Goal: Information Seeking & Learning: Learn about a topic

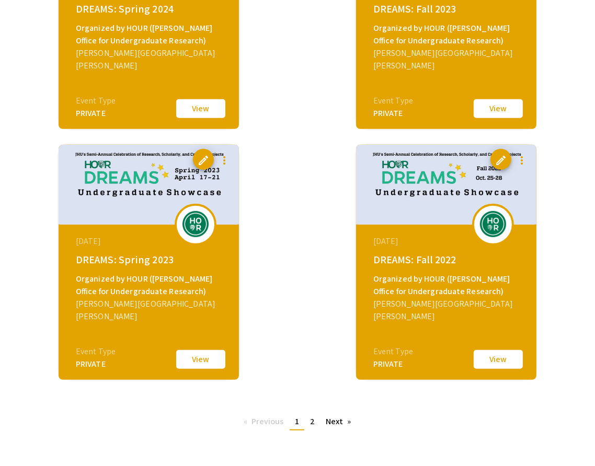
scroll to position [593, 0]
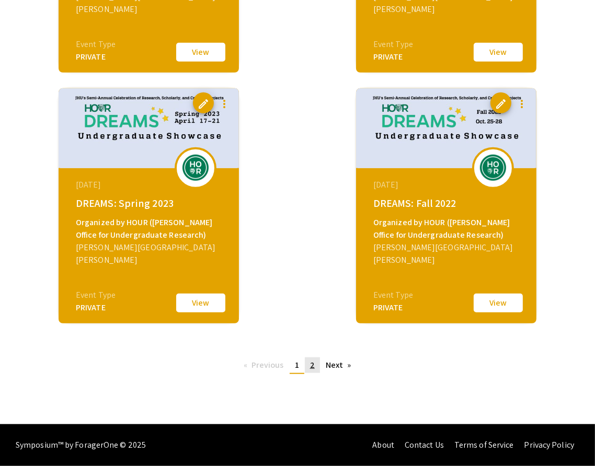
click at [312, 365] on span "2" at bounding box center [312, 365] width 5 height 11
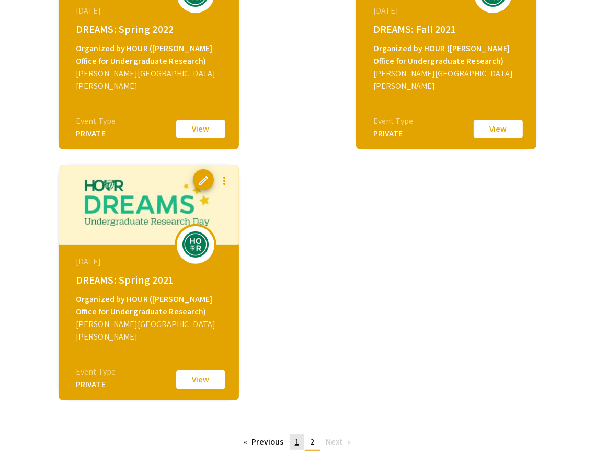
scroll to position [342, 0]
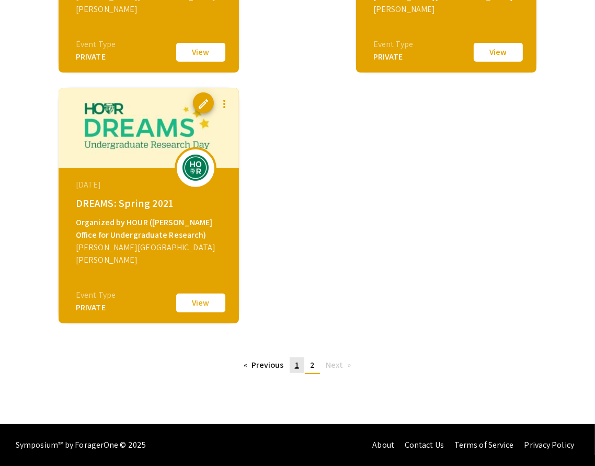
click at [297, 366] on span "1" at bounding box center [297, 365] width 4 height 11
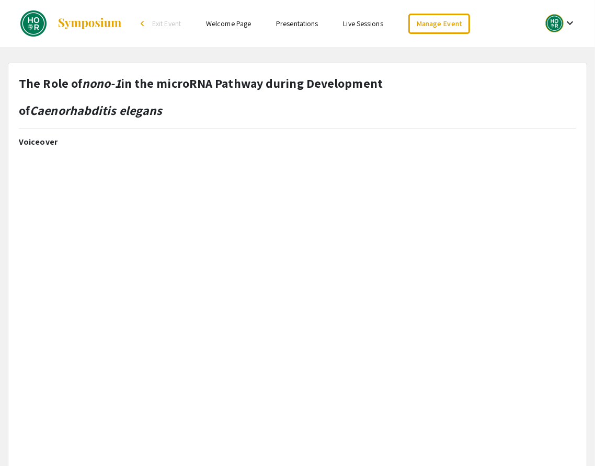
select select "custom"
type input "0"
select select "auto"
type input "1"
select select "auto"
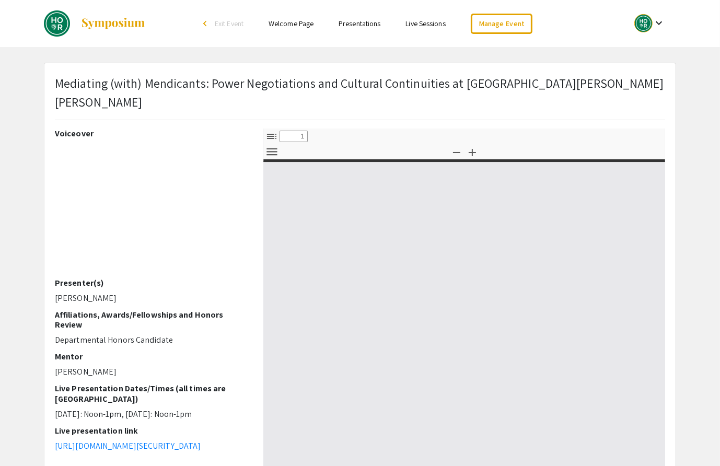
select select "custom"
type input "0"
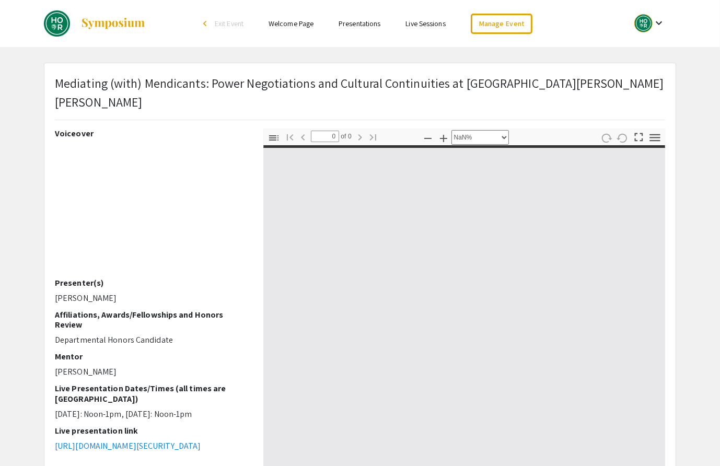
select select "auto"
type input "1"
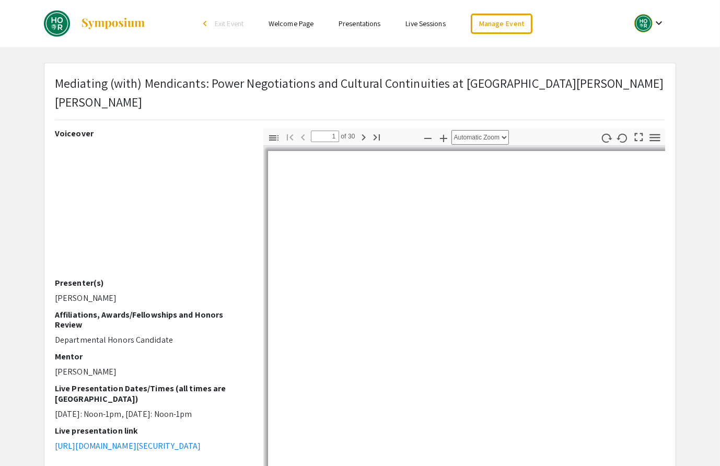
select select "auto"
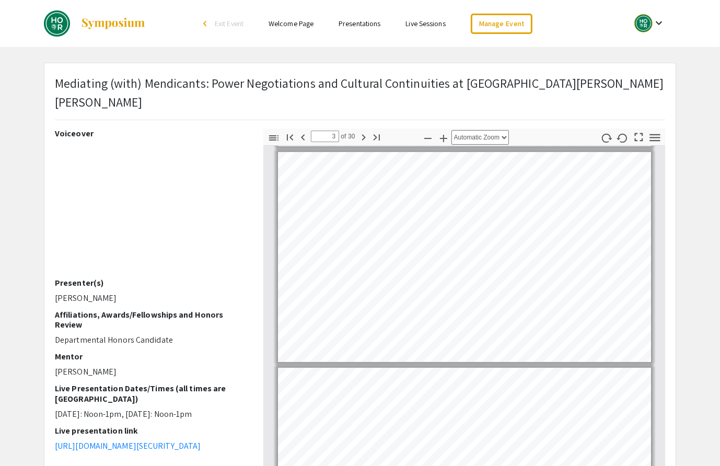
scroll to position [83, 0]
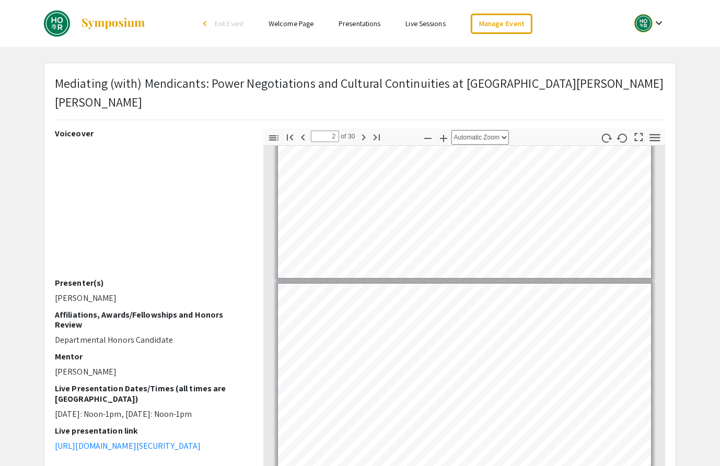
type input "1"
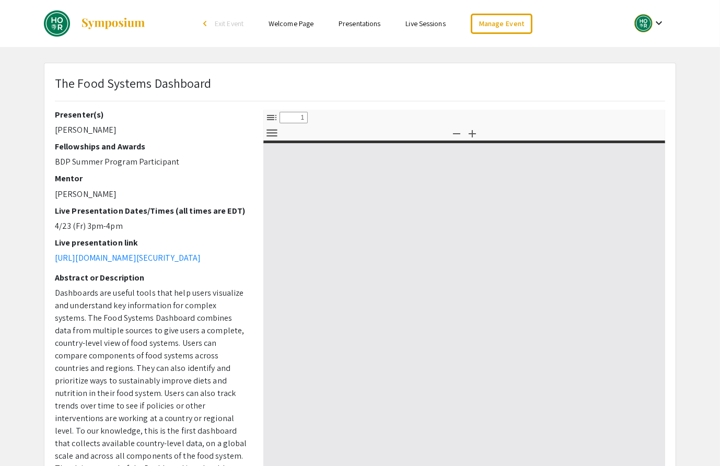
select select "custom"
type input "0"
select select "custom"
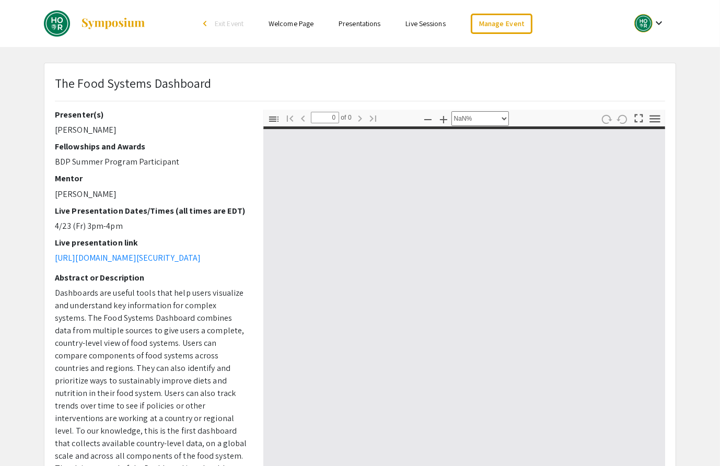
type input "1"
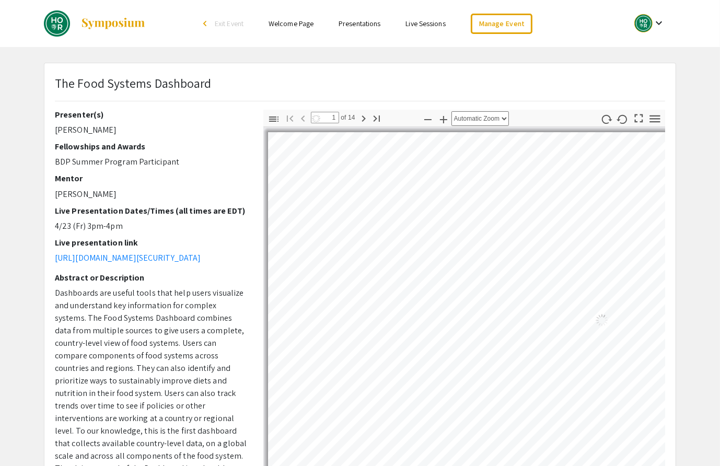
select select "auto"
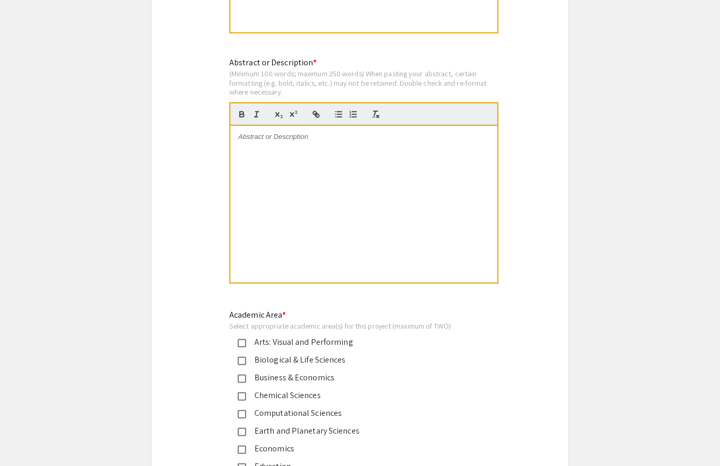
scroll to position [902, 0]
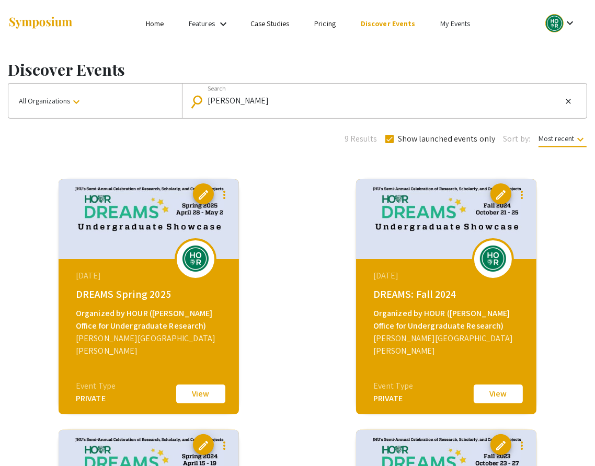
click at [197, 393] on button "View" at bounding box center [201, 394] width 52 height 22
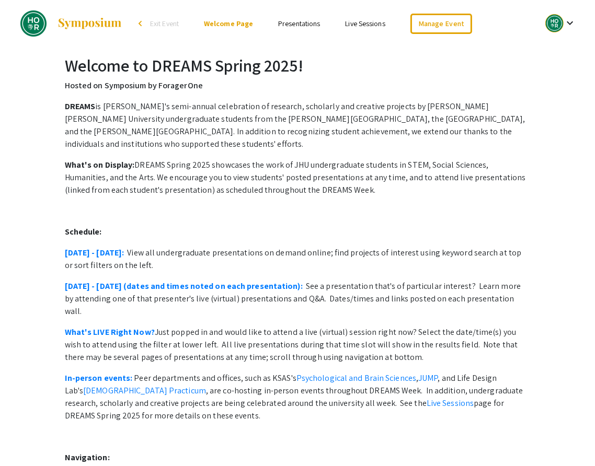
click at [302, 25] on link "Presentations" at bounding box center [299, 23] width 42 height 9
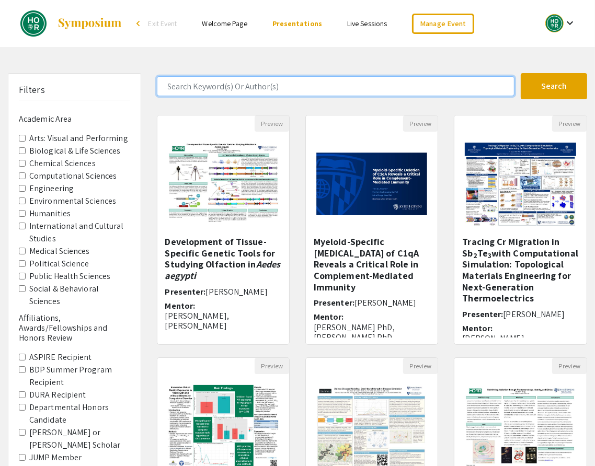
click at [188, 85] on input "Search Keyword(s) Or Author(s)" at bounding box center [335, 86] width 357 height 20
click at [520, 73] on button "Search" at bounding box center [553, 86] width 66 height 26
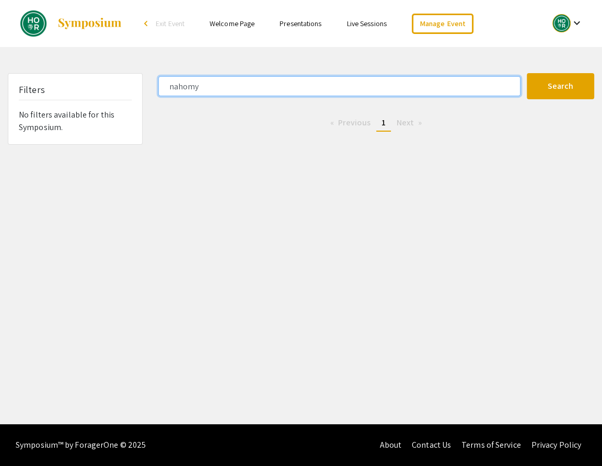
type input "nahomy"
click at [527, 73] on button "Search" at bounding box center [560, 86] width 67 height 26
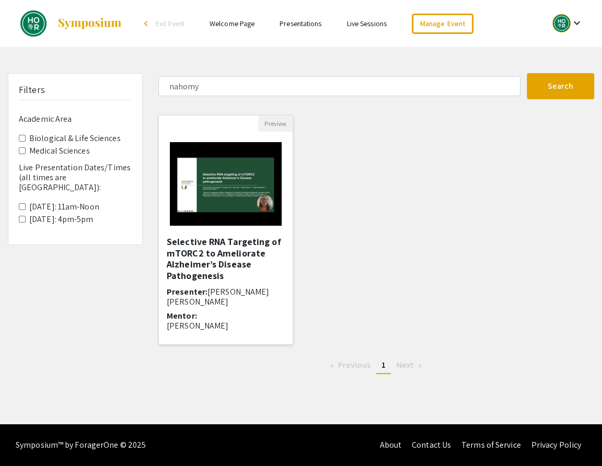
click at [236, 180] on img at bounding box center [225, 184] width 132 height 105
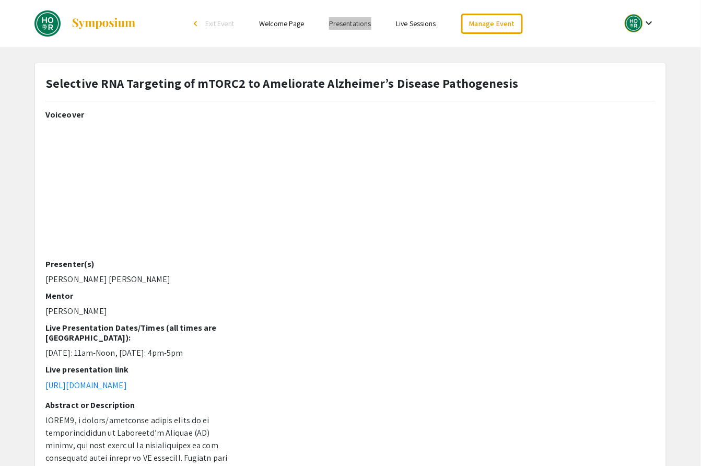
drag, startPoint x: 361, startPoint y: 20, endPoint x: 225, endPoint y: 3, distance: 137.0
click at [0, 0] on div "Skip navigation arrow_back_ios Exit Event Welcome Page Presentations Live Sessi…" at bounding box center [350, 23] width 701 height 47
click at [352, 24] on link "Presentations" at bounding box center [350, 23] width 42 height 9
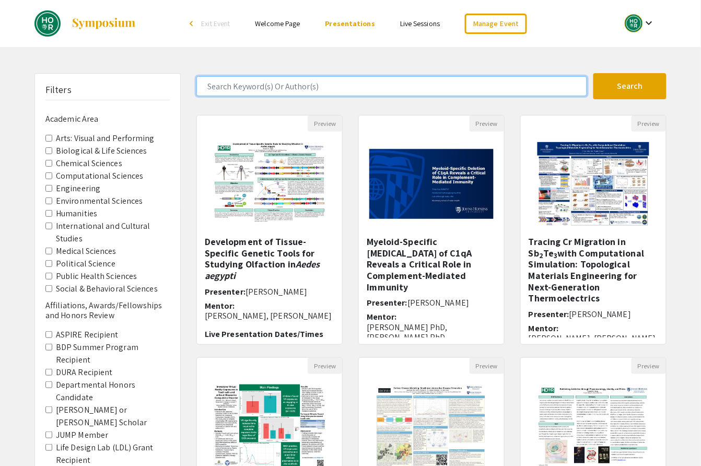
click at [256, 86] on input "Search Keyword(s) Or Author(s)" at bounding box center [391, 86] width 391 height 20
type input "shukla"
click at [594, 73] on button "Search" at bounding box center [630, 86] width 73 height 26
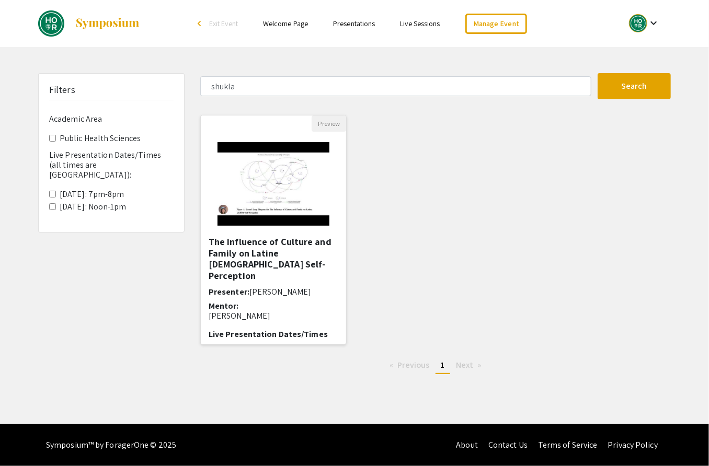
click at [252, 187] on img "Open Presentation <p>The Influence of Culture and Family on Latine LGBTQ+ Self-…" at bounding box center [273, 184] width 132 height 105
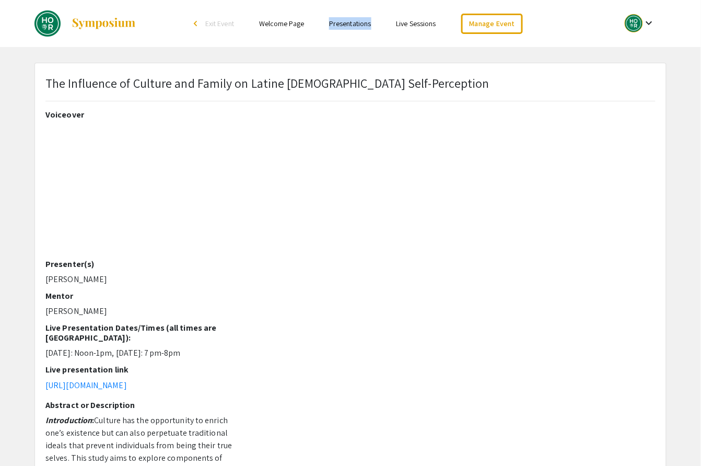
drag, startPoint x: 348, startPoint y: 21, endPoint x: 281, endPoint y: 1, distance: 69.8
click at [0, 0] on div "Skip navigation arrow_back_ios Exit Event Welcome Page Presentations Live Sessi…" at bounding box center [350, 23] width 701 height 47
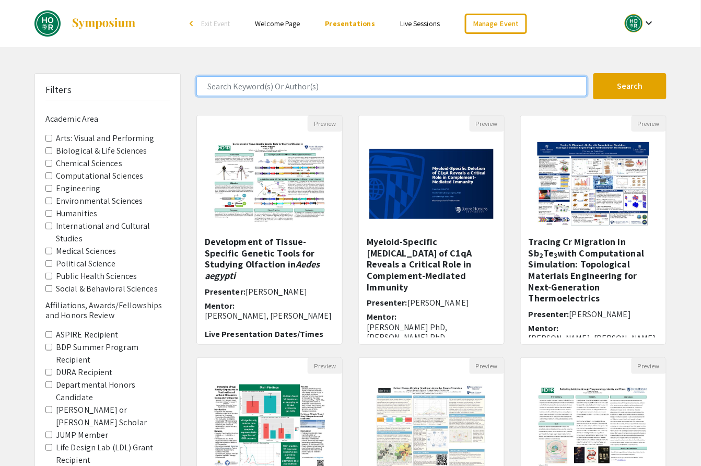
click at [224, 82] on input "Search Keyword(s) Or Author(s)" at bounding box center [391, 86] width 391 height 20
type input "danial"
click at [594, 73] on button "Search" at bounding box center [630, 86] width 73 height 26
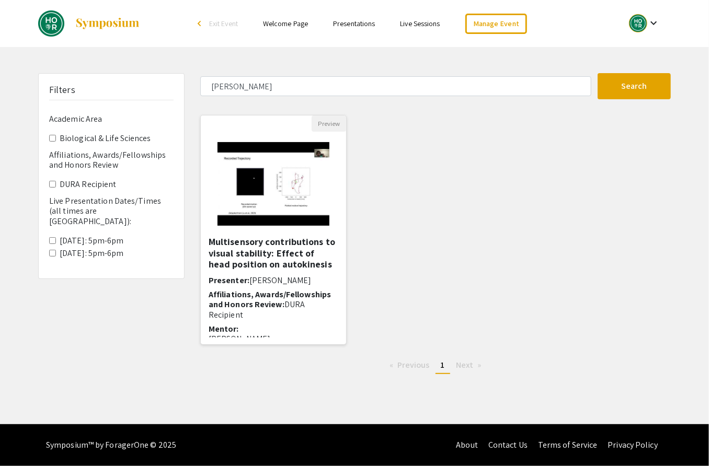
click at [237, 182] on img at bounding box center [273, 184] width 132 height 105
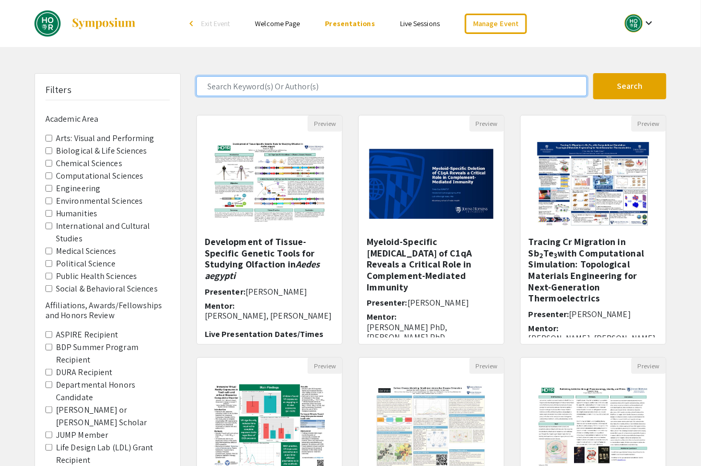
click at [249, 85] on input "Search Keyword(s) Or Author(s)" at bounding box center [391, 86] width 391 height 20
type input "milman"
click at [594, 73] on button "Search" at bounding box center [630, 86] width 73 height 26
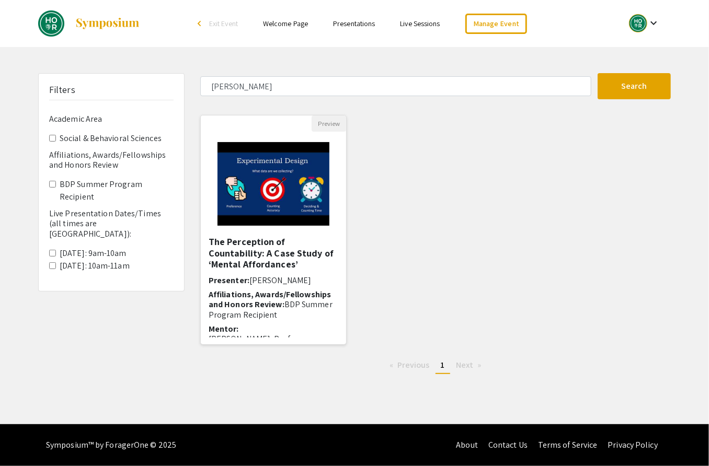
click at [260, 185] on img "Open Presentation <p>The Perception of Countability: A Case Study of ‘Mental Af…" at bounding box center [273, 184] width 132 height 105
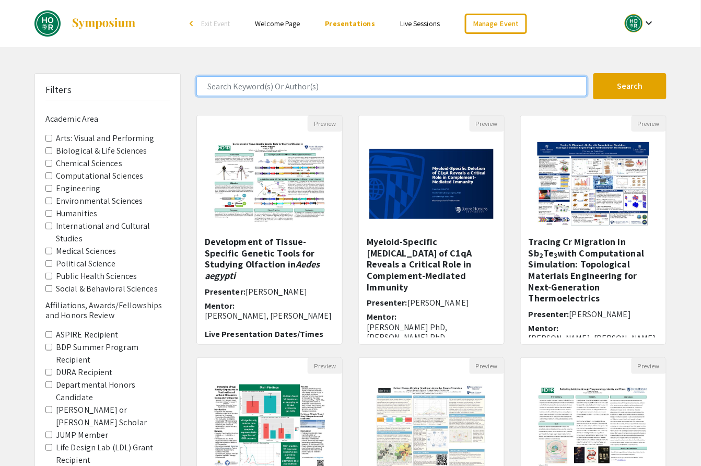
click at [230, 83] on input "Search Keyword(s) Or Author(s)" at bounding box center [391, 86] width 391 height 20
type input "kunkle"
click at [594, 73] on button "Search" at bounding box center [630, 86] width 73 height 26
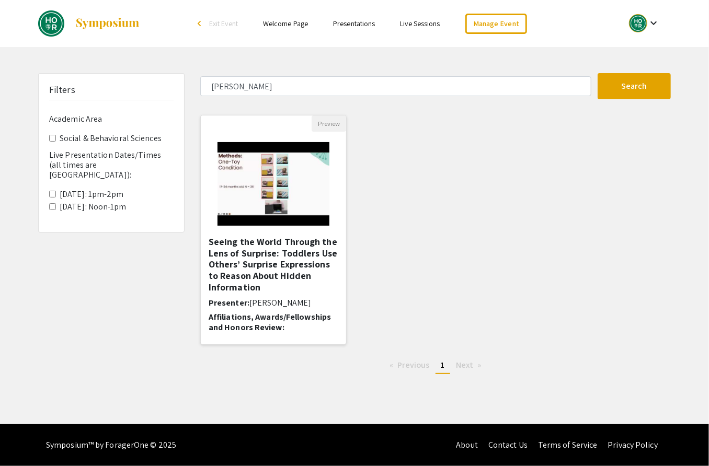
click at [271, 193] on img at bounding box center [273, 184] width 132 height 105
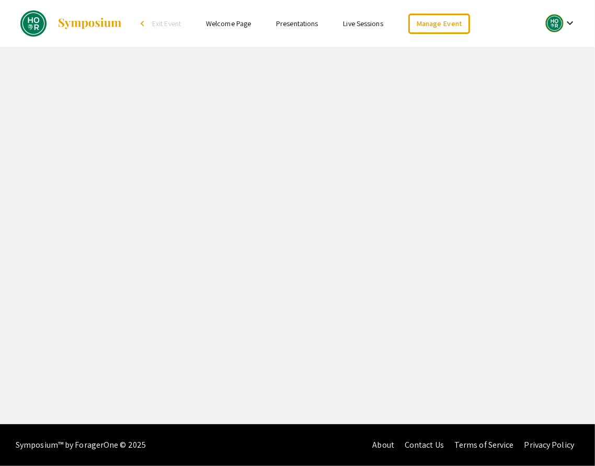
select select "custom"
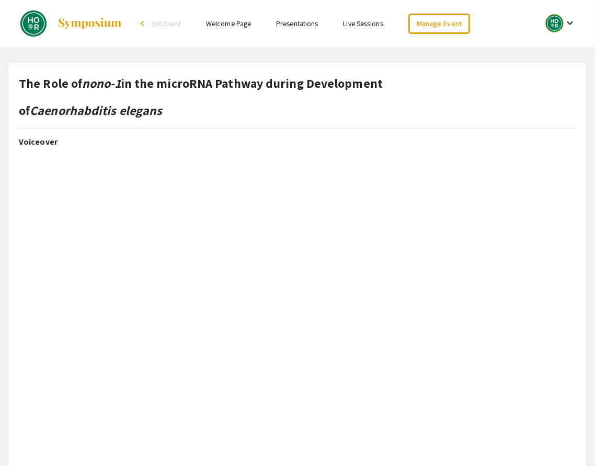
type input "0"
select select "auto"
type input "1"
select select "auto"
click at [296, 23] on link "Presentations" at bounding box center [297, 23] width 42 height 9
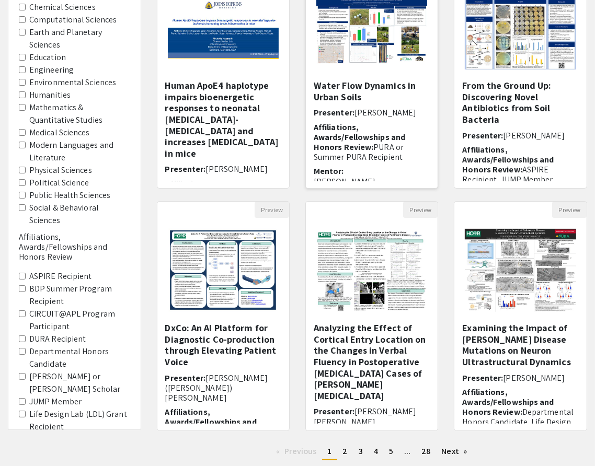
scroll to position [226, 0]
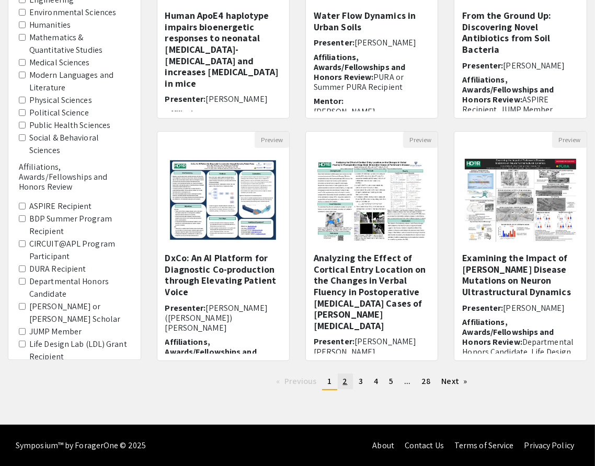
click at [349, 382] on link "page 2" at bounding box center [345, 382] width 15 height 16
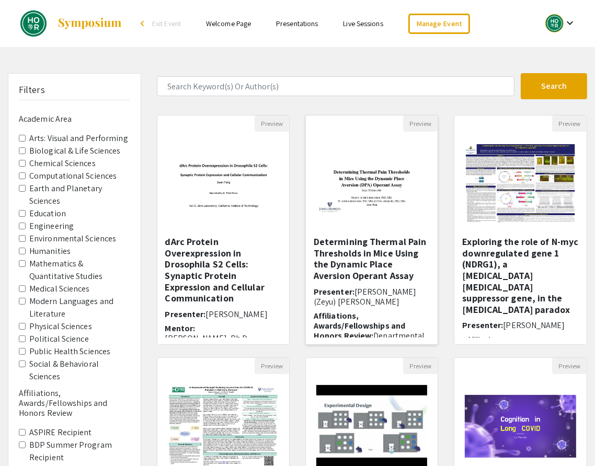
click at [372, 180] on img at bounding box center [372, 184] width 132 height 84
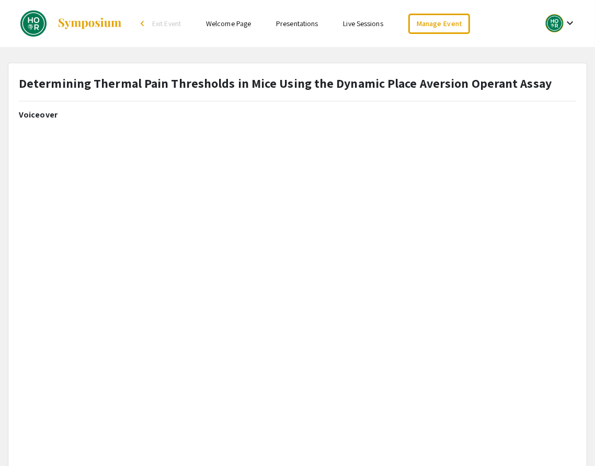
select select "auto"
type input "1"
select select "auto"
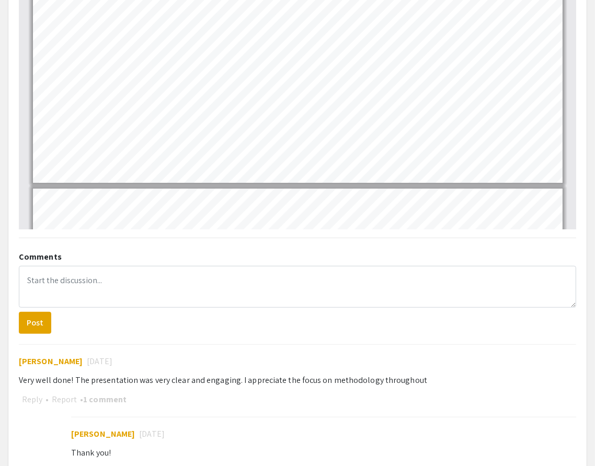
scroll to position [366, 0]
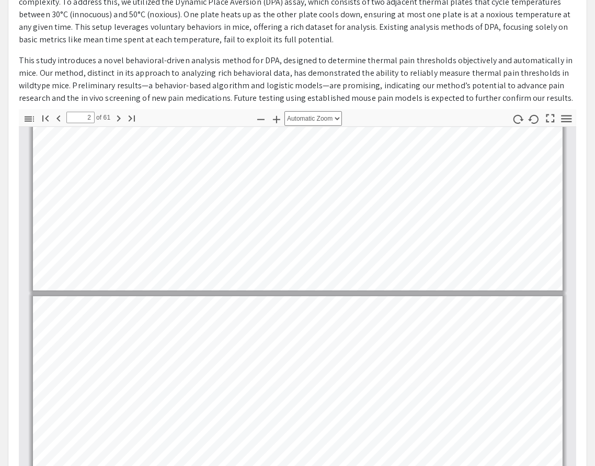
type input "1"
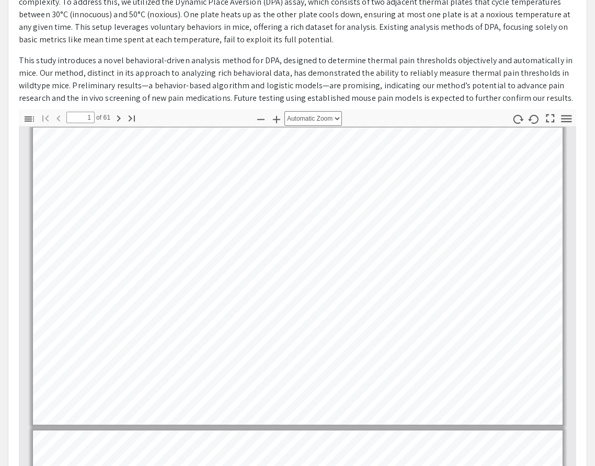
scroll to position [0, 0]
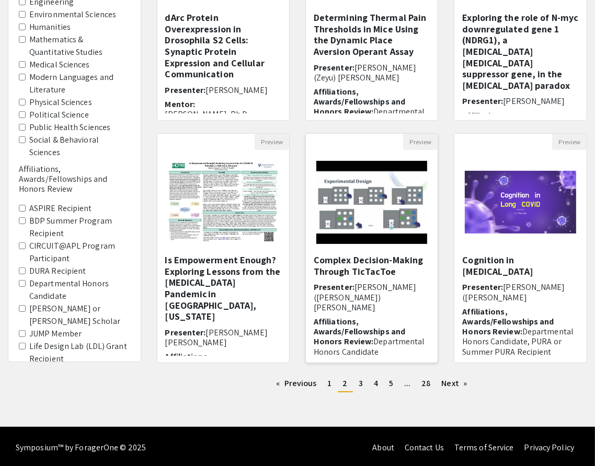
scroll to position [225, 0]
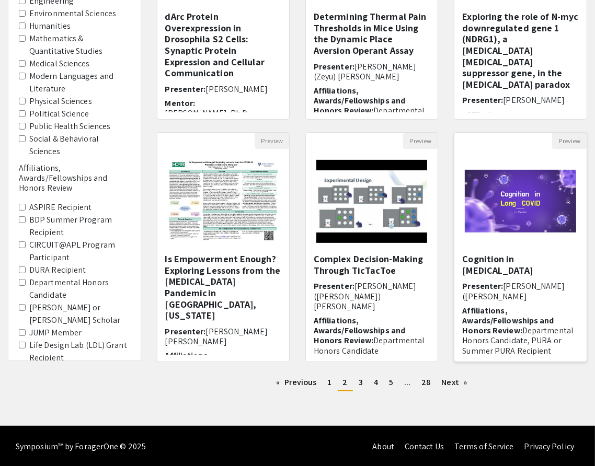
click at [513, 203] on img "Open Presentation <p>Cognition in Long COVID</p>" at bounding box center [520, 201] width 132 height 84
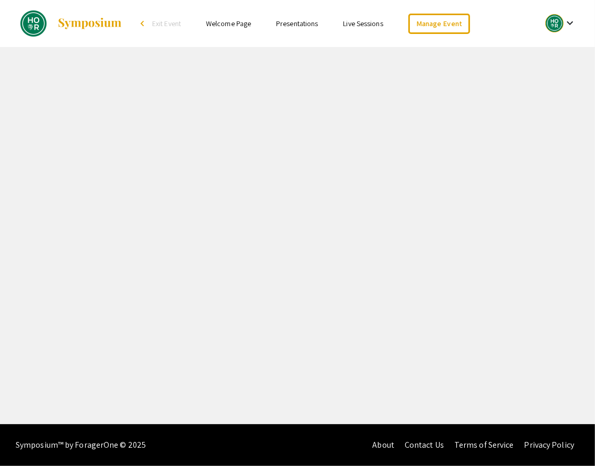
select select "custom"
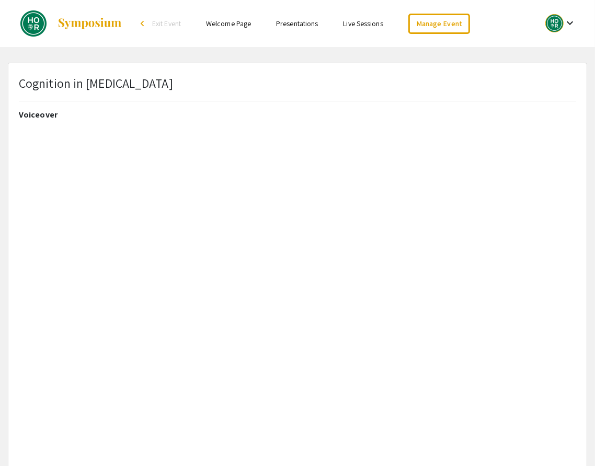
type input "1"
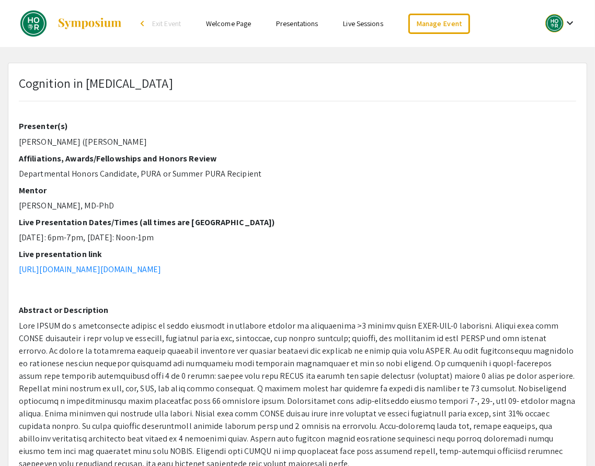
select select "auto"
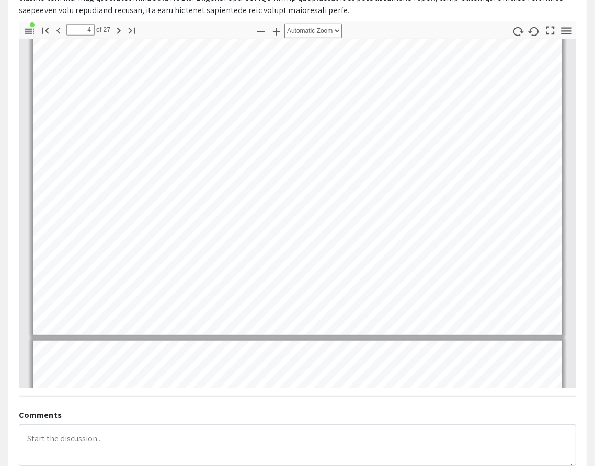
scroll to position [525, 0]
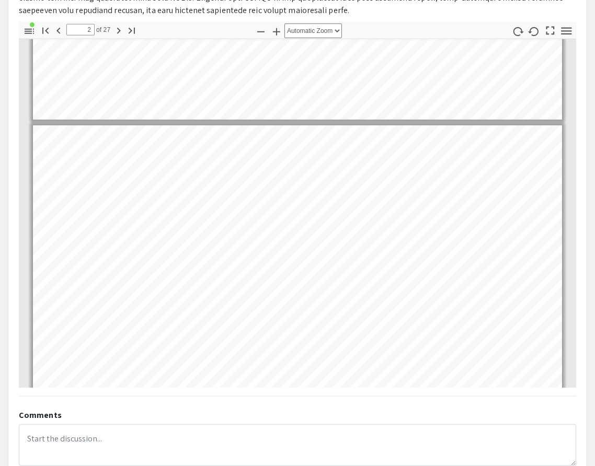
type input "1"
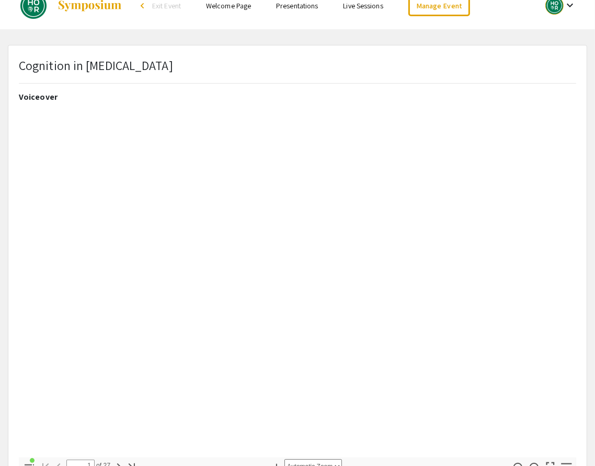
scroll to position [0, 0]
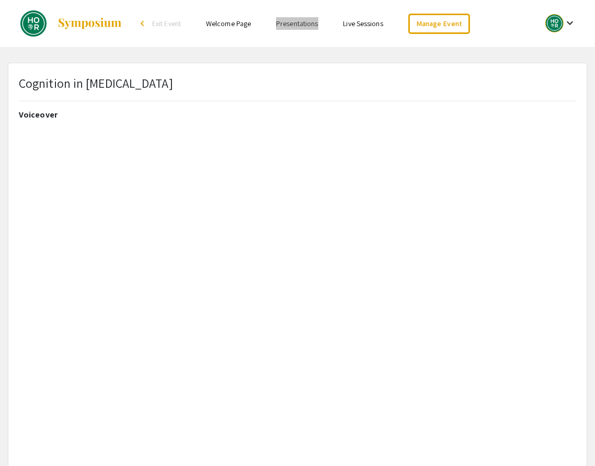
drag, startPoint x: 307, startPoint y: 25, endPoint x: 491, endPoint y: 4, distance: 185.6
click at [0, 0] on div "Skip navigation arrow_back_ios Exit Event Welcome Page Presentations Live Sessi…" at bounding box center [297, 23] width 595 height 47
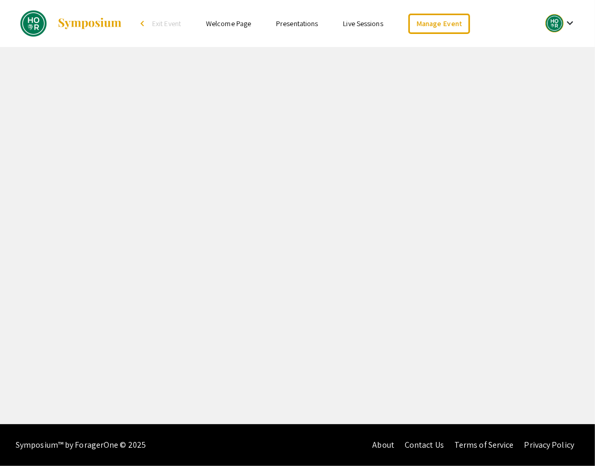
select select "custom"
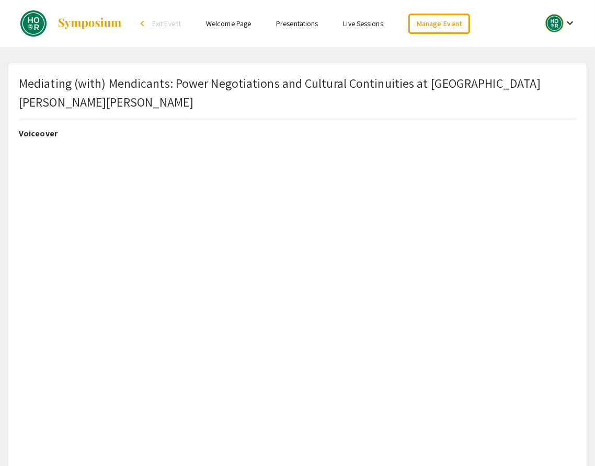
type input "0"
select select "auto"
type input "1"
select select "auto"
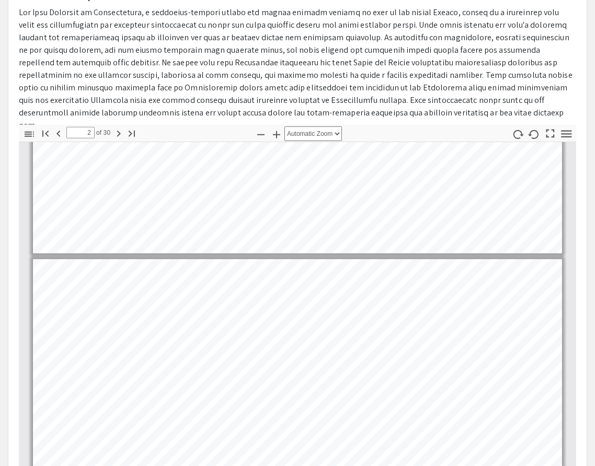
scroll to position [151, 0]
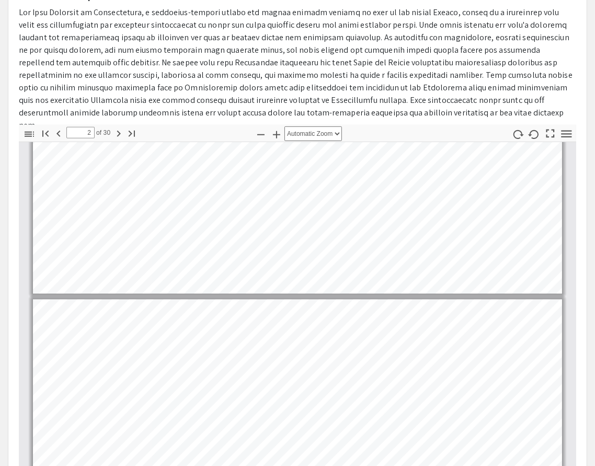
type input "1"
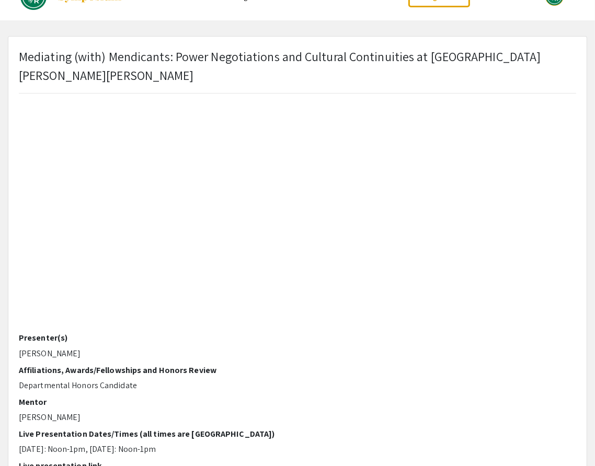
scroll to position [27, 0]
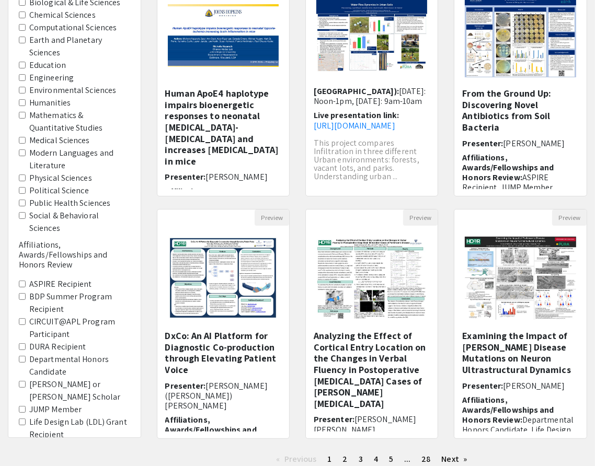
scroll to position [226, 0]
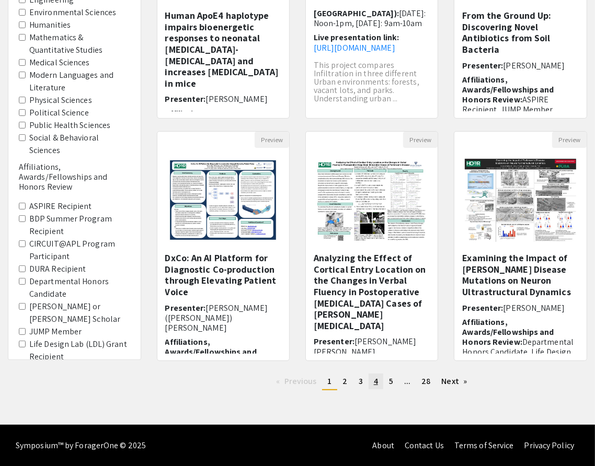
click at [377, 381] on span "4" at bounding box center [376, 381] width 4 height 11
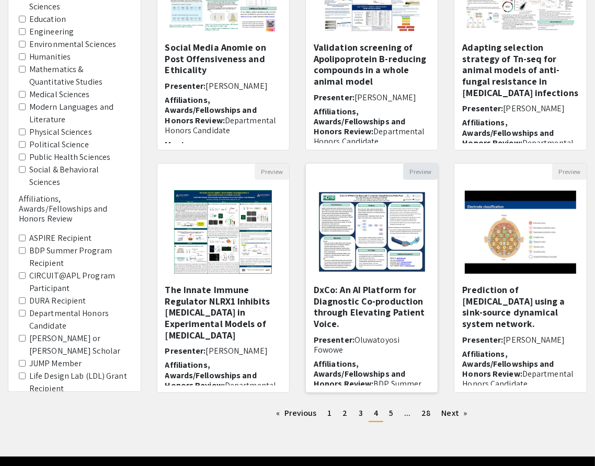
scroll to position [198, 0]
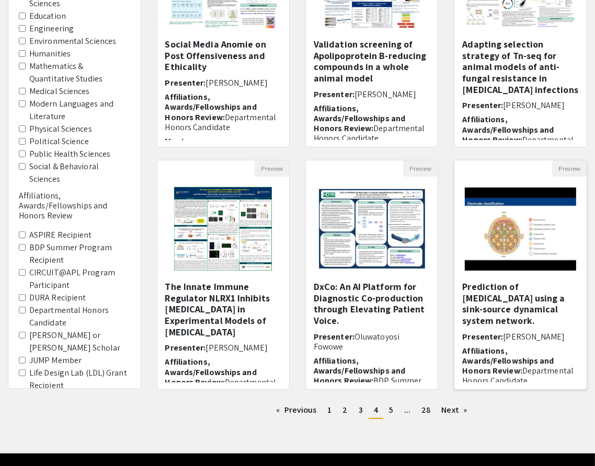
click at [523, 228] on img "Open Presentation <p>Prediction of ADHD using a sink-source dynamical system ne…" at bounding box center [520, 229] width 132 height 104
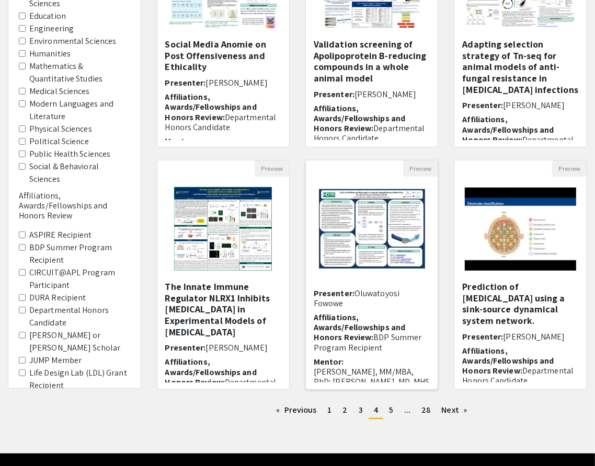
scroll to position [61, 0]
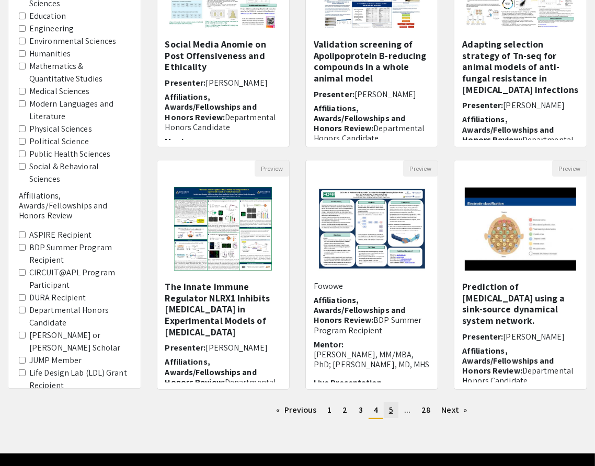
click at [390, 411] on span "5" at bounding box center [391, 409] width 4 height 11
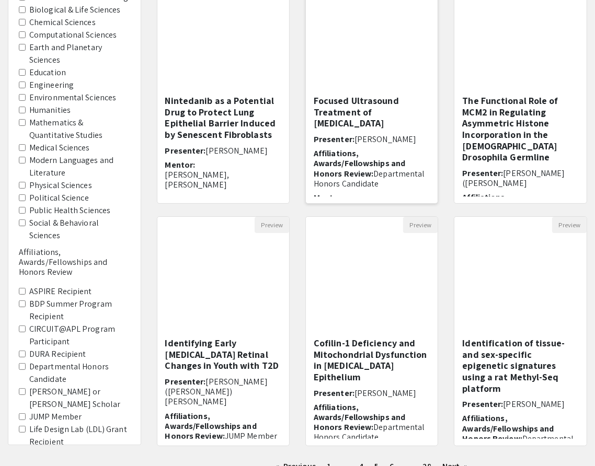
scroll to position [152, 0]
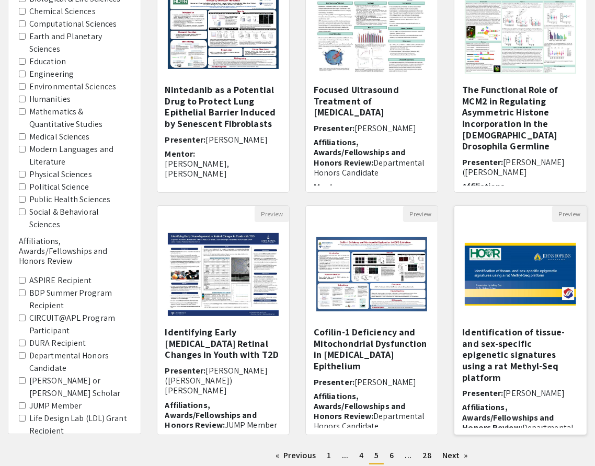
click at [512, 284] on img "Open Presentation <p>Identification of tissue- and sex-specific epigenetic sign…" at bounding box center [520, 275] width 132 height 84
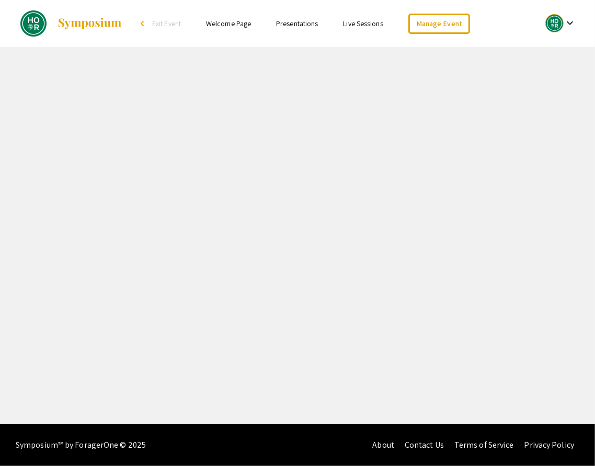
select select "custom"
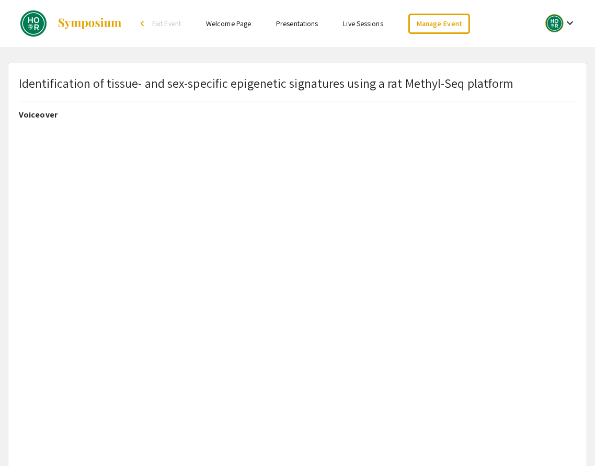
type input "0"
select select "custom"
type input "1"
select select "auto"
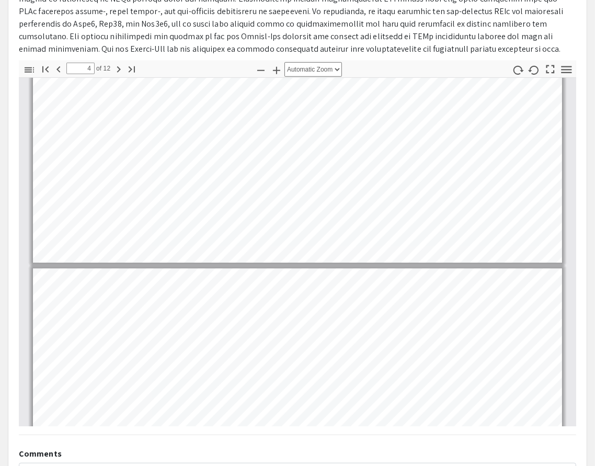
scroll to position [831, 0]
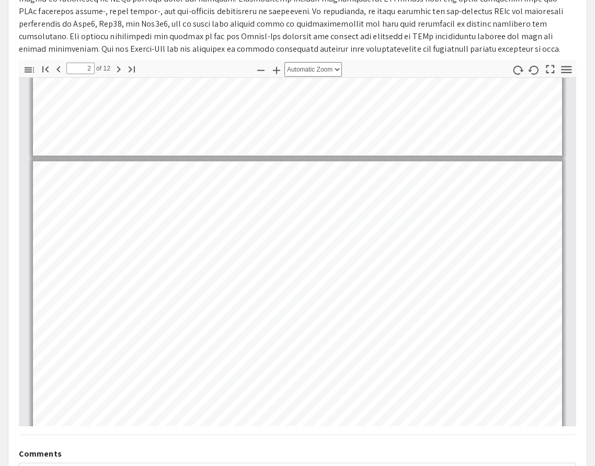
type input "1"
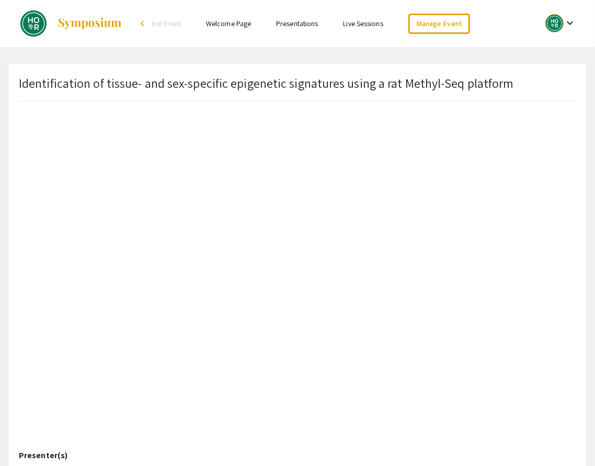
scroll to position [67, 0]
click at [555, 24] on div at bounding box center [554, 23] width 18 height 18
click at [551, 50] on button "My Account" at bounding box center [555, 51] width 64 height 25
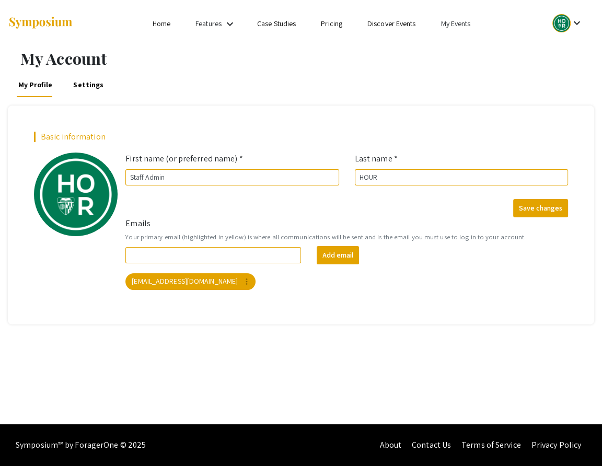
click at [457, 22] on link "My Events" at bounding box center [456, 23] width 30 height 9
click at [463, 46] on button "Events I've organized" at bounding box center [472, 46] width 89 height 25
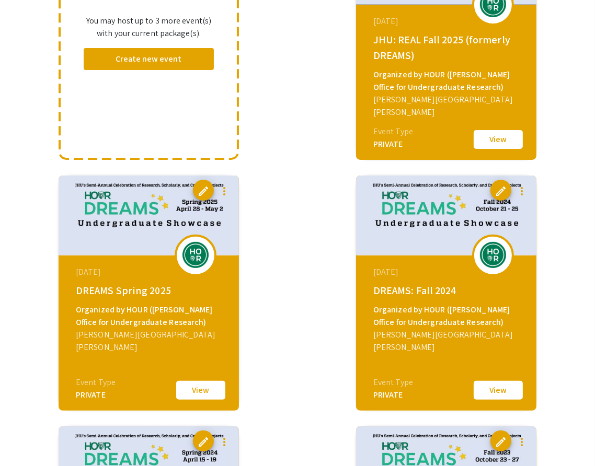
scroll to position [198, 0]
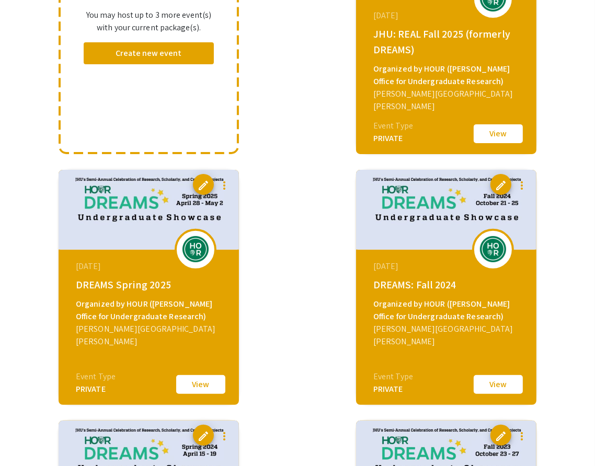
click at [504, 384] on button "View" at bounding box center [498, 385] width 52 height 22
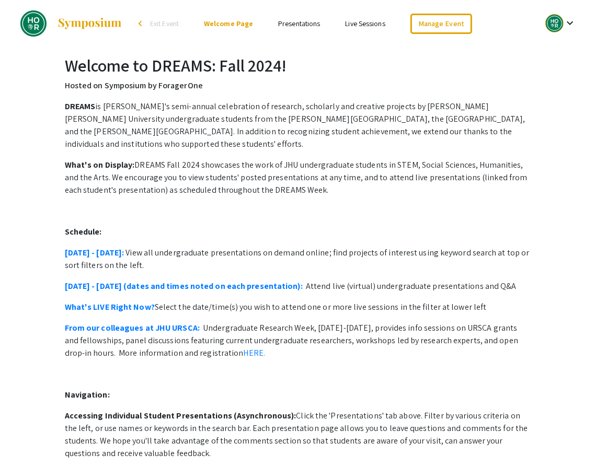
click at [303, 22] on link "Presentations" at bounding box center [299, 23] width 42 height 9
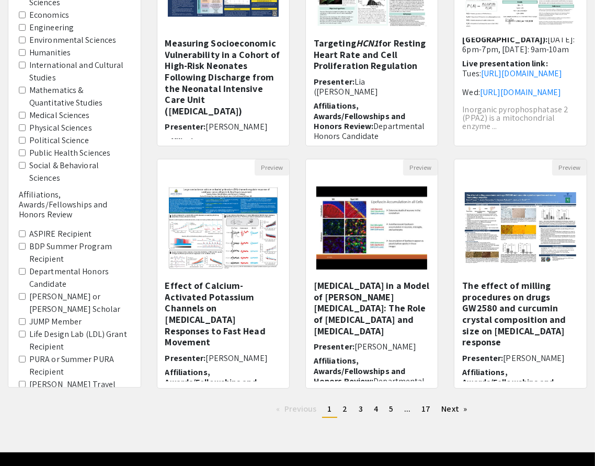
scroll to position [226, 0]
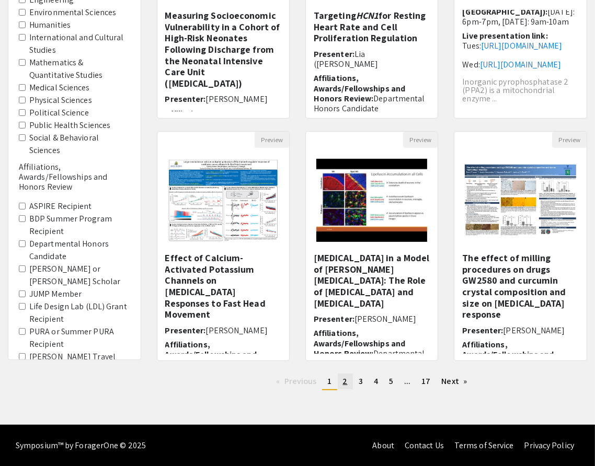
click at [346, 382] on span "2" at bounding box center [345, 381] width 5 height 11
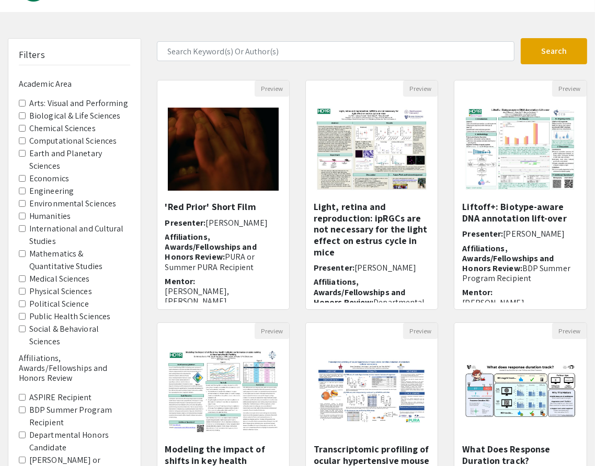
scroll to position [36, 0]
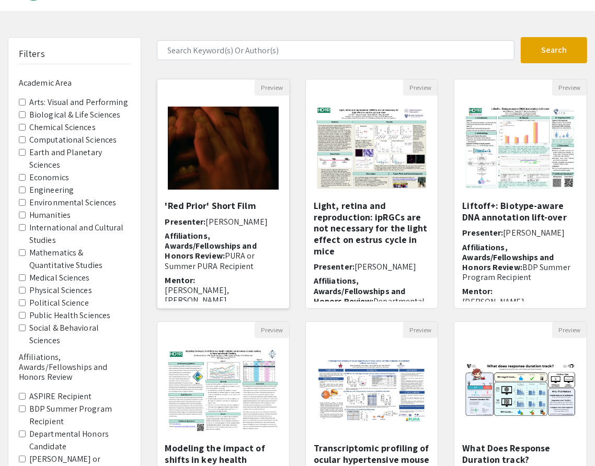
click at [207, 151] on img "Open Presentation <p>'Red Prior' Short Film</p>" at bounding box center [223, 148] width 132 height 104
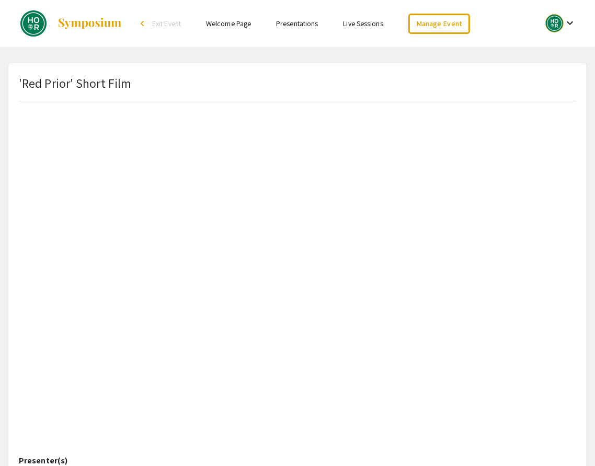
scroll to position [60, 0]
drag, startPoint x: 306, startPoint y: 26, endPoint x: 557, endPoint y: 1, distance: 252.6
click at [0, 0] on div "Skip navigation arrow_back_ios Exit Event Welcome Page Presentations Live Sessi…" at bounding box center [297, 23] width 595 height 47
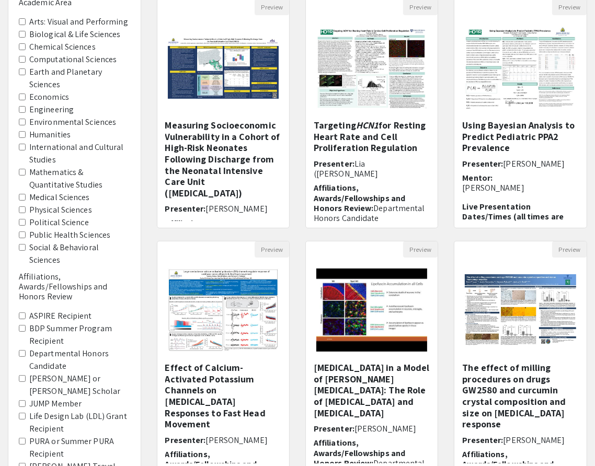
scroll to position [226, 0]
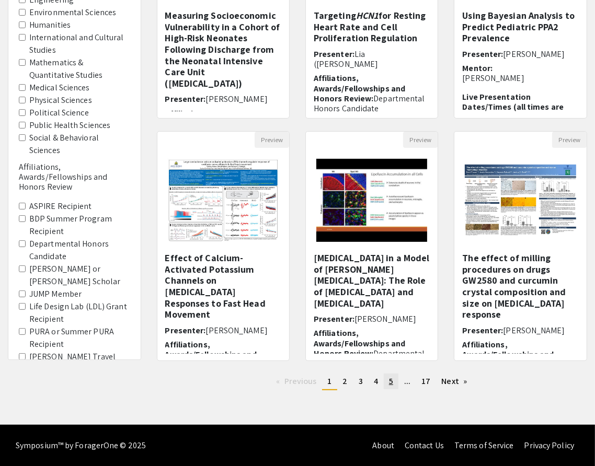
click at [387, 380] on link "page 5" at bounding box center [391, 382] width 15 height 16
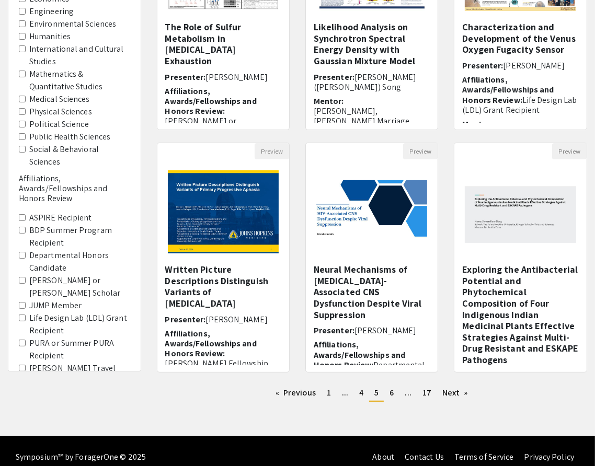
scroll to position [226, 0]
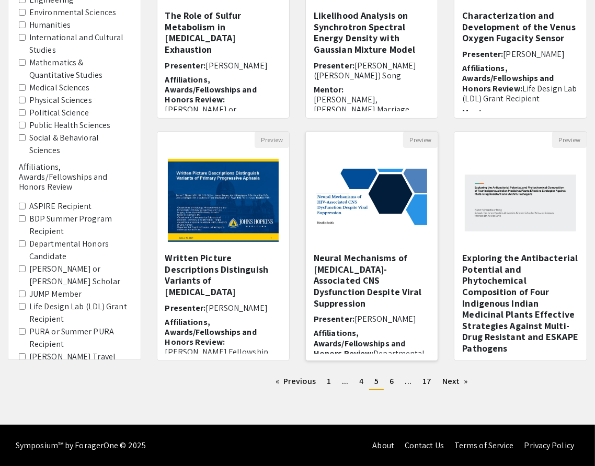
click at [368, 211] on img at bounding box center [372, 200] width 132 height 84
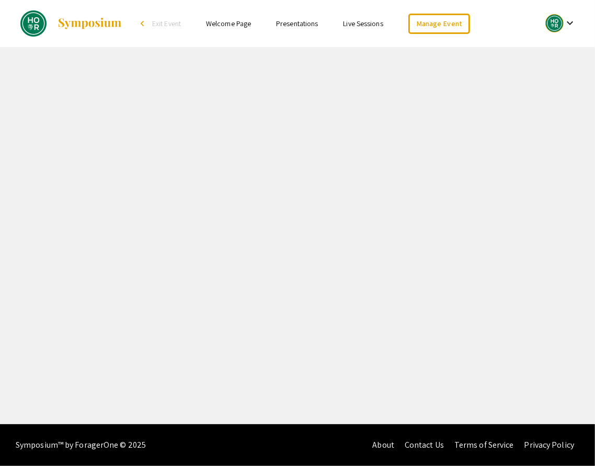
select select "custom"
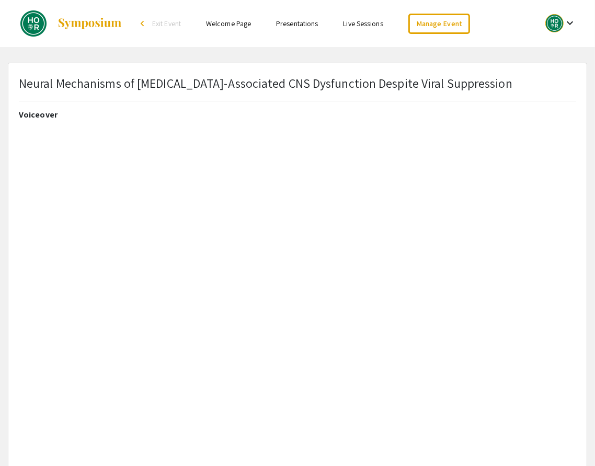
type input "1"
select select "auto"
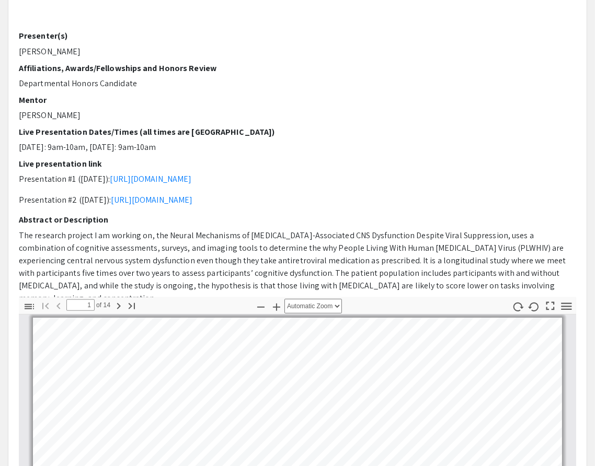
scroll to position [214, 0]
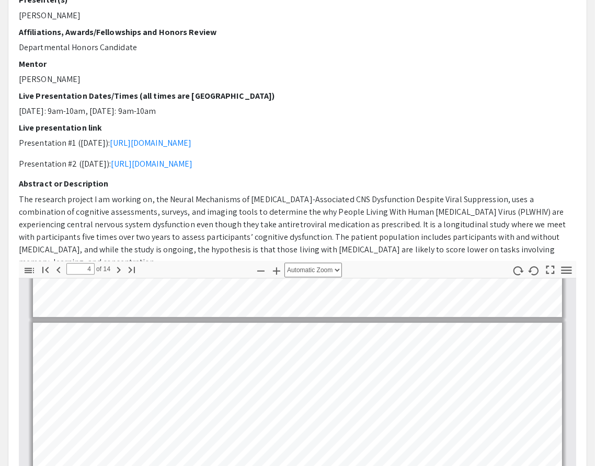
type input "3"
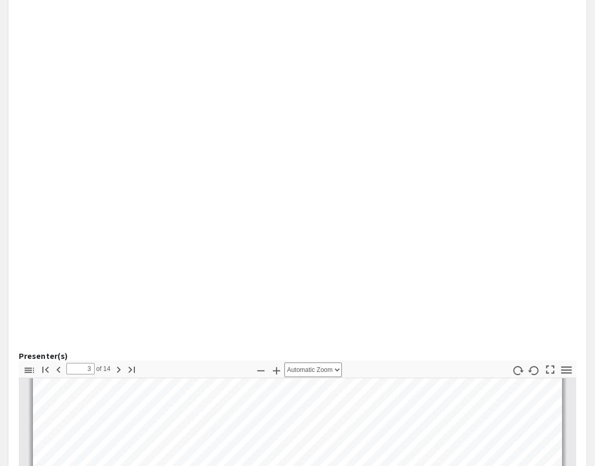
scroll to position [49, 0]
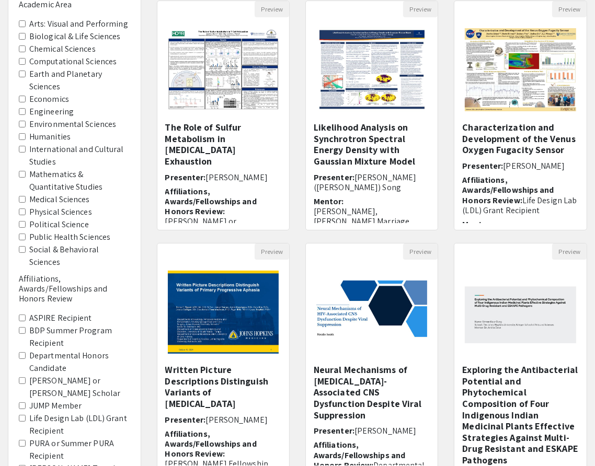
scroll to position [226, 0]
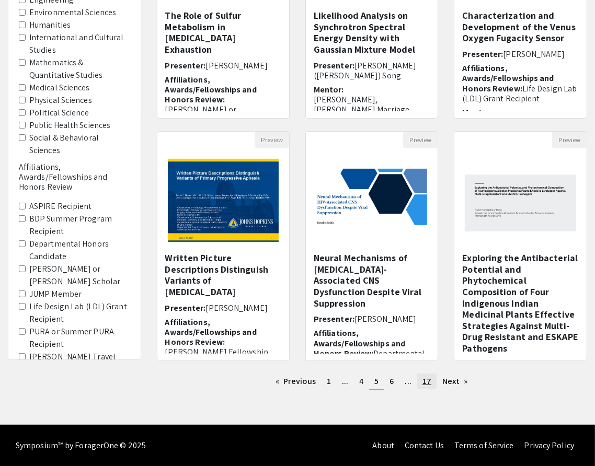
click at [428, 381] on span "17" at bounding box center [426, 381] width 9 height 11
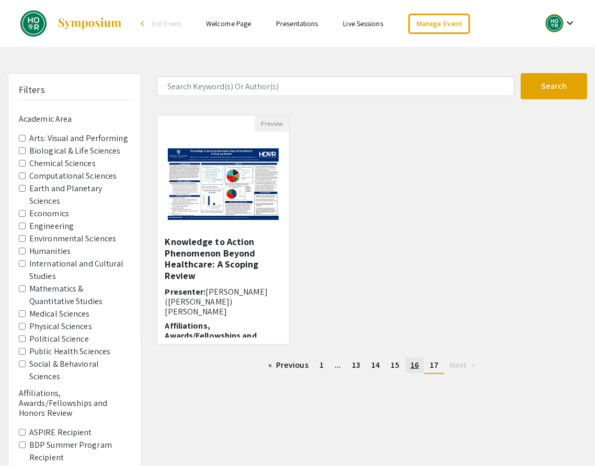
click at [415, 365] on span "16" at bounding box center [414, 365] width 8 height 11
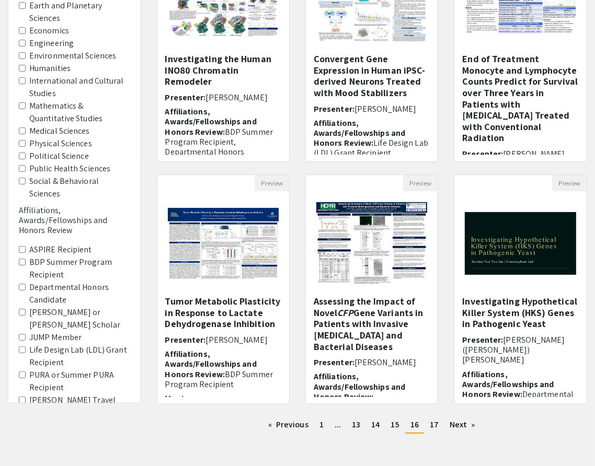
scroll to position [184, 0]
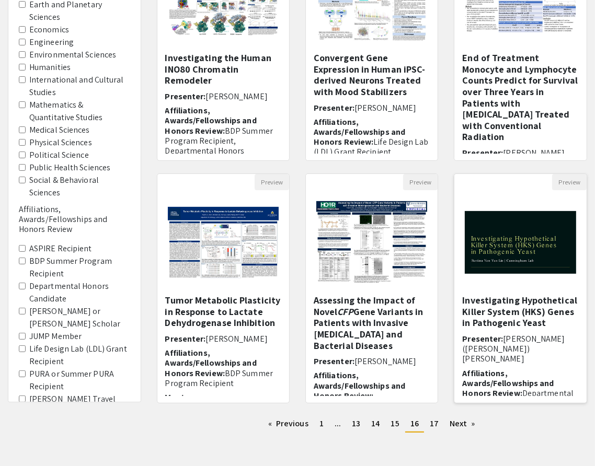
click at [523, 251] on img "Open Presentation <p>Investigating Hypothetical Killer System (HKS) Genes in Pa…" at bounding box center [520, 243] width 132 height 84
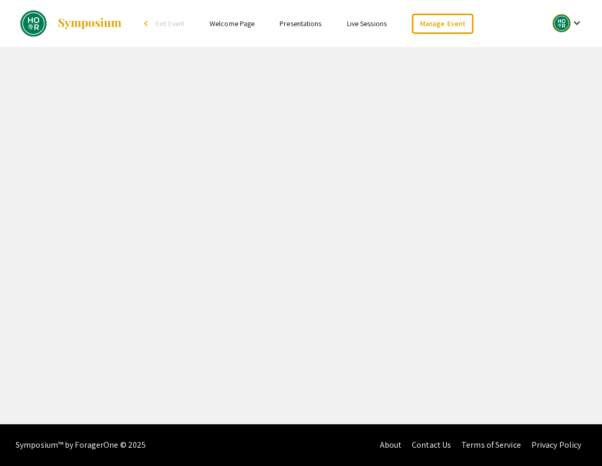
select select "custom"
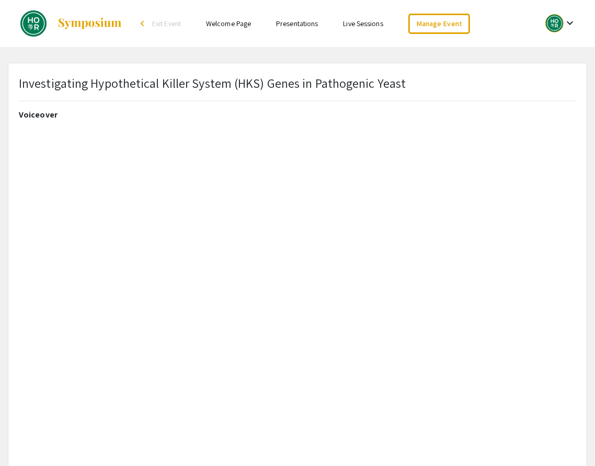
type input "0"
select select "auto"
type input "1"
select select "auto"
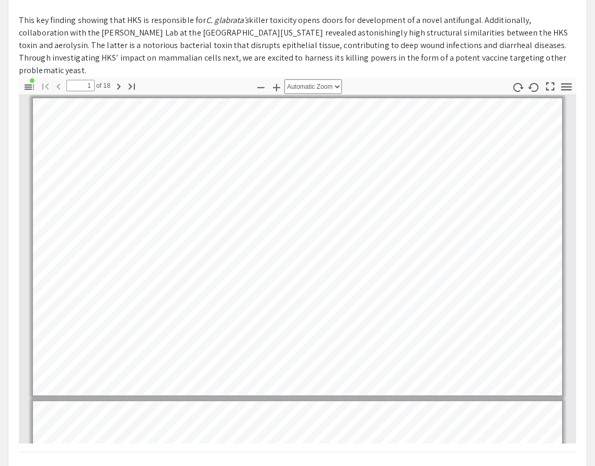
scroll to position [401, 0]
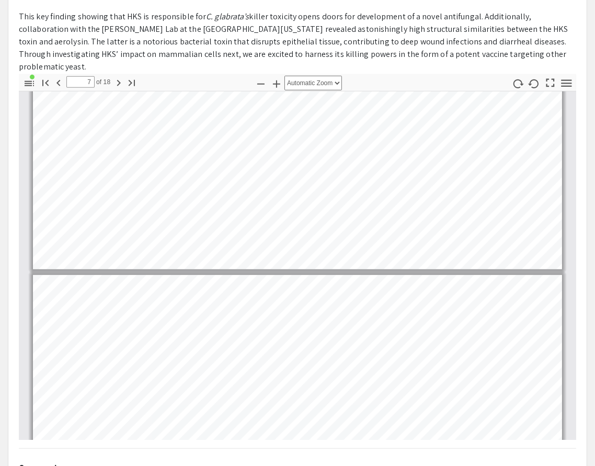
type input "8"
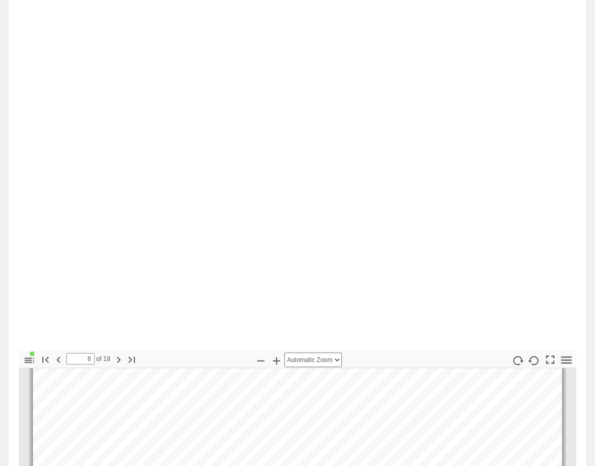
scroll to position [0, 0]
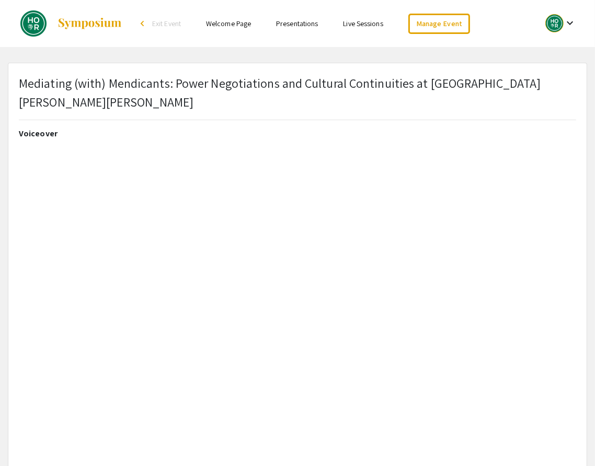
select select "custom"
type input "0"
select select "custom"
type input "1"
select select "auto"
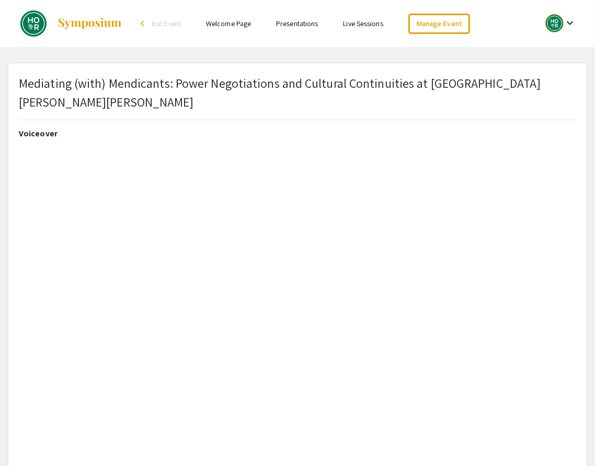
scroll to position [2, 0]
